Goal: Task Accomplishment & Management: Manage account settings

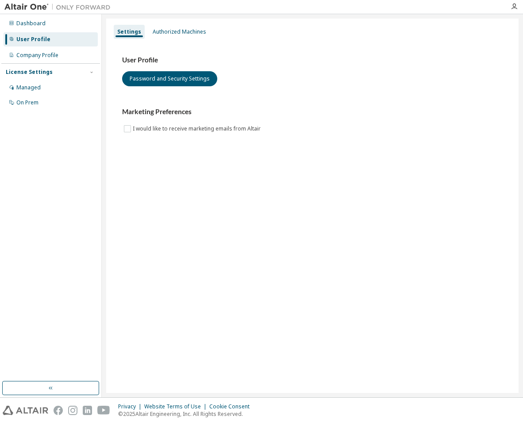
click at [389, 85] on div "User Profile Password and Security Settings" at bounding box center [312, 71] width 380 height 31
click at [279, 181] on div "Settings Authorized Machines User Profile Password and Security Settings Market…" at bounding box center [312, 206] width 412 height 374
click at [187, 32] on div "Authorized Machines" at bounding box center [179, 31] width 53 height 7
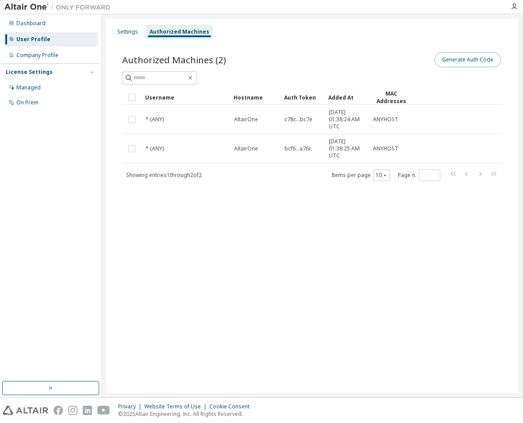
click at [462, 60] on button "Generate Auth Code" at bounding box center [467, 59] width 66 height 15
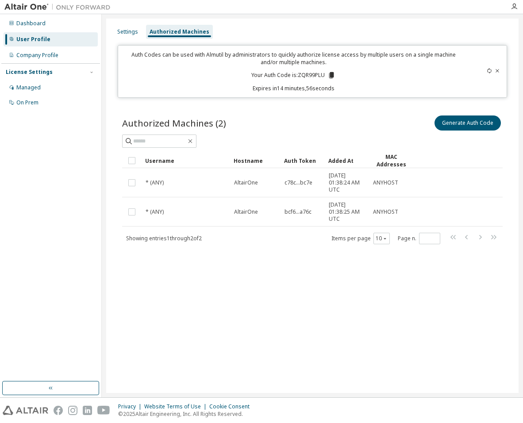
click at [331, 74] on icon at bounding box center [331, 75] width 5 height 6
click at [331, 75] on icon at bounding box center [331, 75] width 5 height 6
